Goal: Information Seeking & Learning: Understand process/instructions

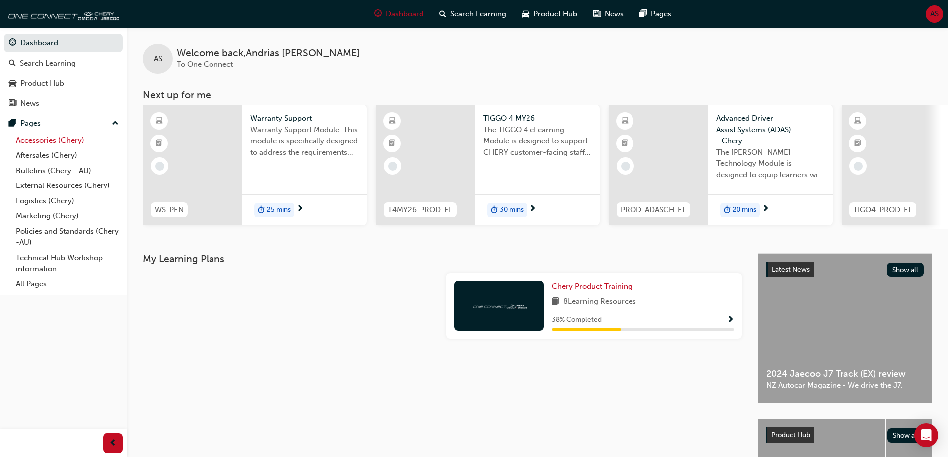
click at [54, 140] on link "Accessories (Chery)" at bounding box center [67, 140] width 111 height 15
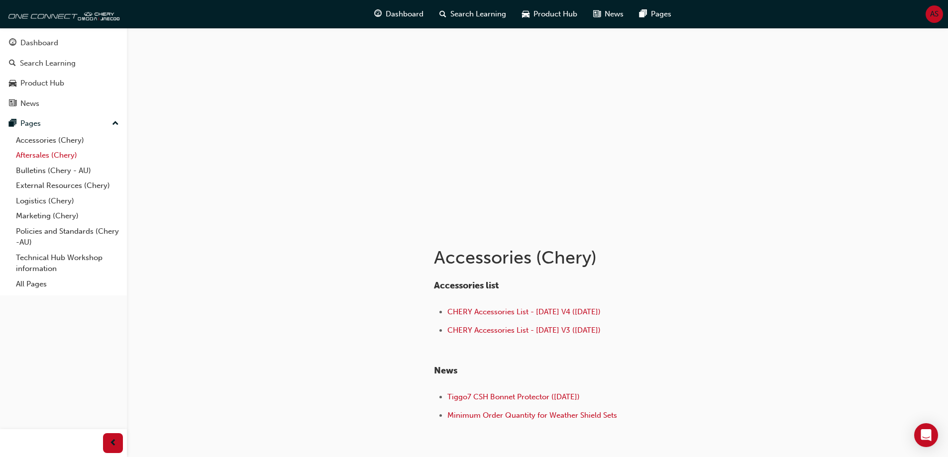
click at [46, 155] on link "Aftersales (Chery)" at bounding box center [67, 155] width 111 height 15
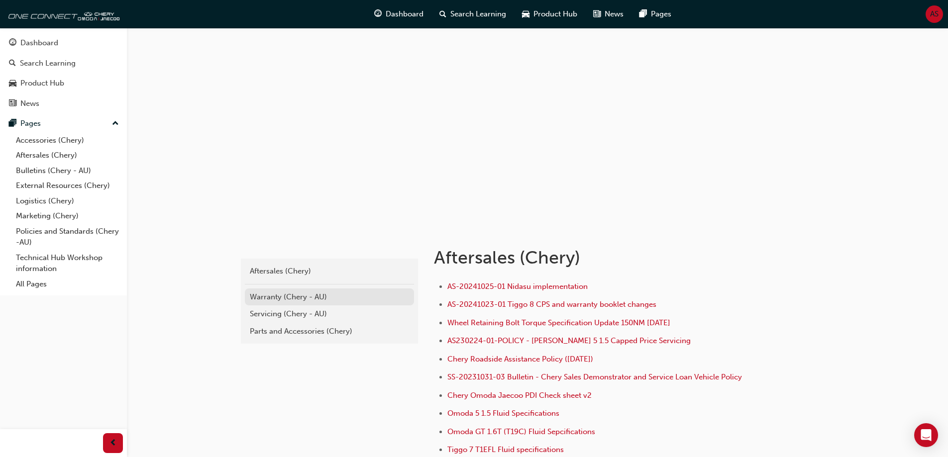
click at [289, 299] on div "Warranty (Chery - AU)" at bounding box center [329, 297] width 159 height 11
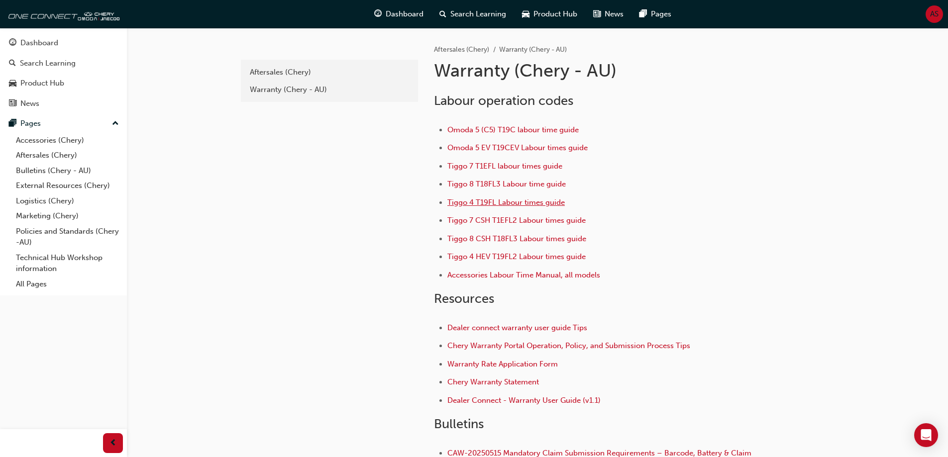
click at [500, 205] on span "Tiggo 4 T19FL Labour times guide" at bounding box center [505, 202] width 117 height 9
